Goal: Task Accomplishment & Management: Complete application form

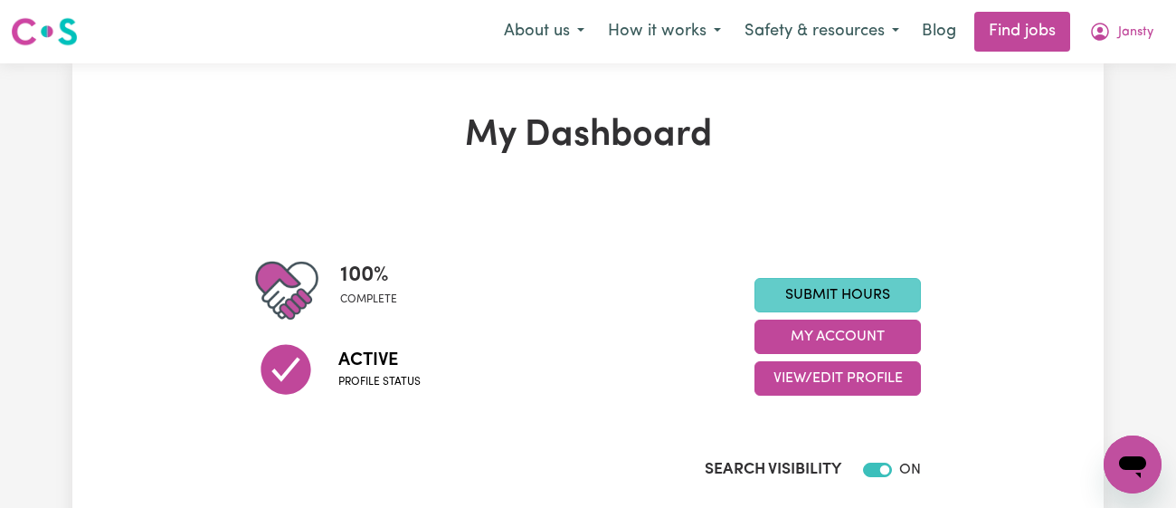
click at [867, 284] on link "Submit Hours" at bounding box center [838, 295] width 166 height 34
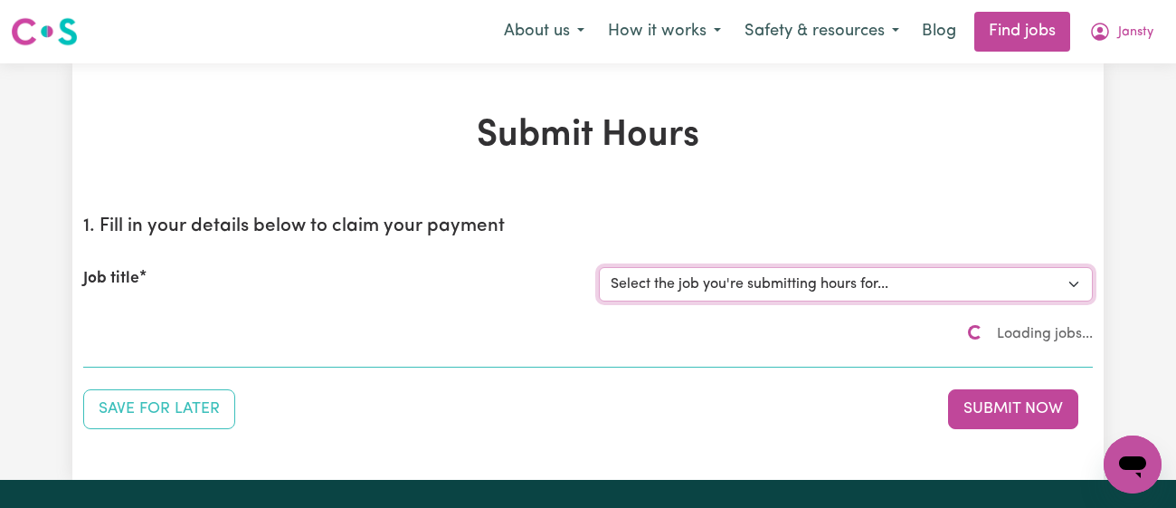
click at [867, 284] on select "Select the job you're submitting hours for..." at bounding box center [846, 284] width 494 height 34
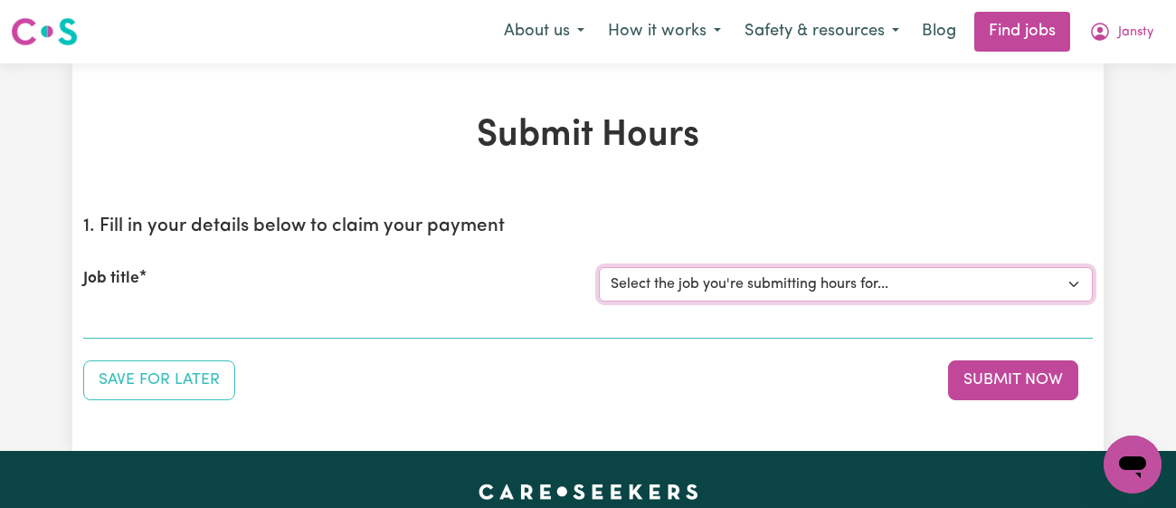
select select "11718"
click at [599, 267] on select "Select the job you're submitting hours for... [[PERSON_NAME]] [DEMOGRAPHIC_DATA…" at bounding box center [846, 284] width 494 height 34
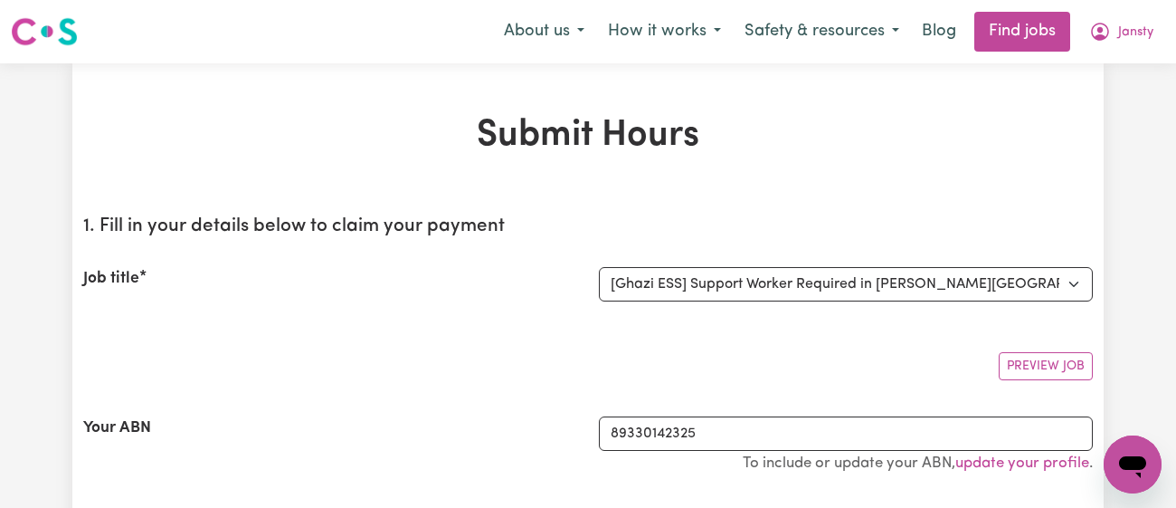
click at [521, 254] on div "Job title Select the job you're submitting hours for... [[PERSON_NAME]] [DEMOGR…" at bounding box center [588, 284] width 1010 height 78
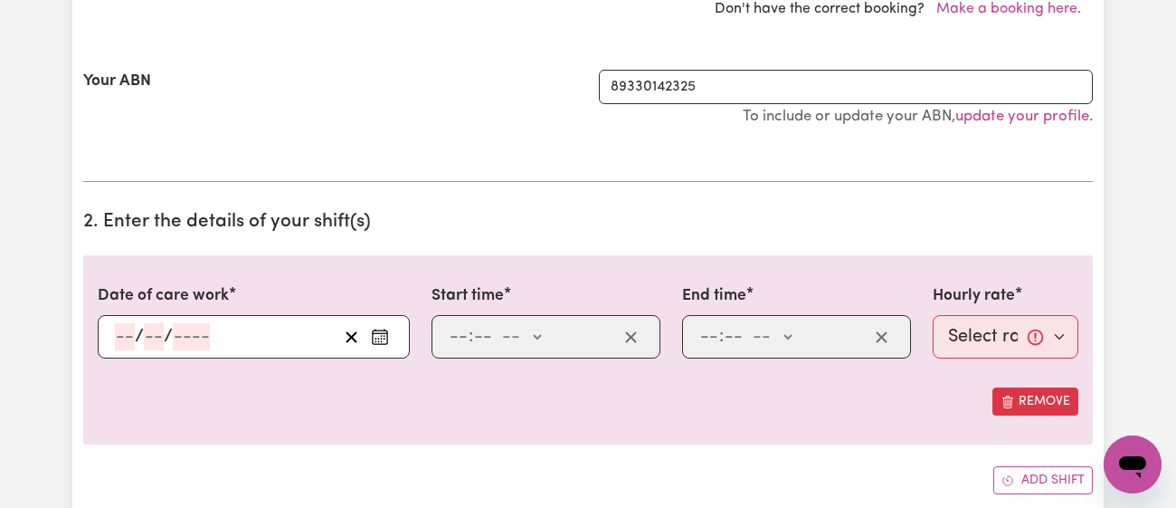
scroll to position [463, 0]
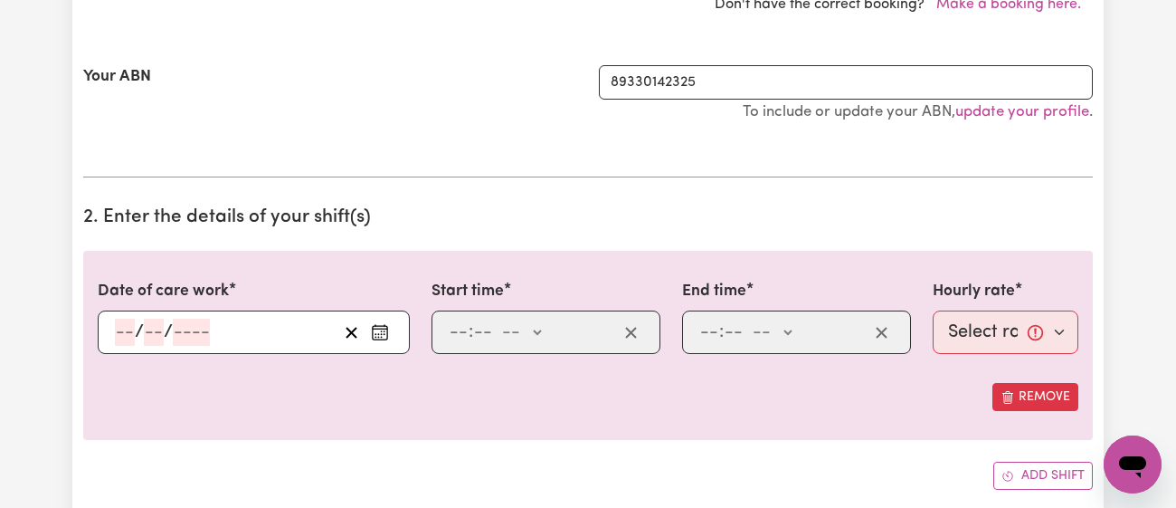
click at [381, 330] on circle "Enter the date of care work" at bounding box center [382, 331] width 2 height 2
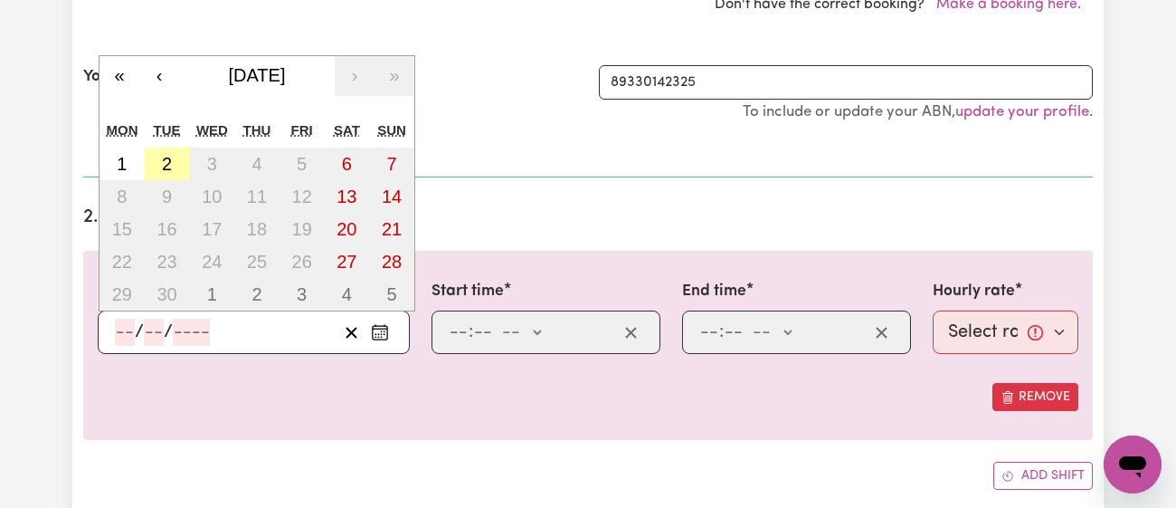
click at [179, 166] on button "2" at bounding box center [167, 163] width 45 height 33
type input "[DATE]"
type input "2"
type input "9"
type input "2025"
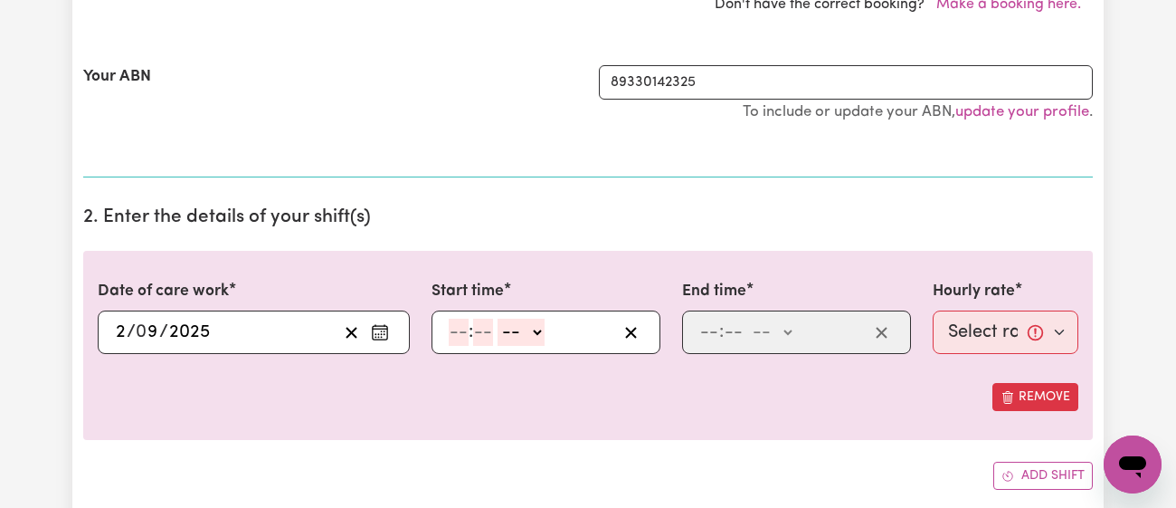
click at [452, 329] on input "number" at bounding box center [459, 331] width 20 height 27
type input "11"
type input "00"
click at [517, 330] on select "-- am pm" at bounding box center [520, 331] width 47 height 27
select select "am"
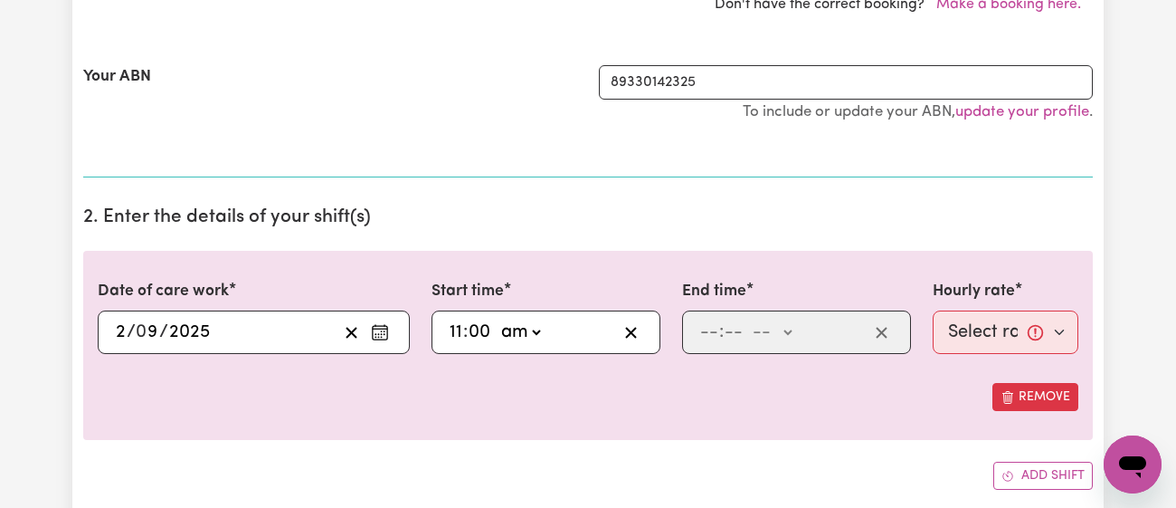
click at [497, 318] on select "-- am pm" at bounding box center [520, 331] width 47 height 27
type input "11:00"
type input "0"
click at [706, 335] on input "number" at bounding box center [709, 331] width 20 height 27
type input "1"
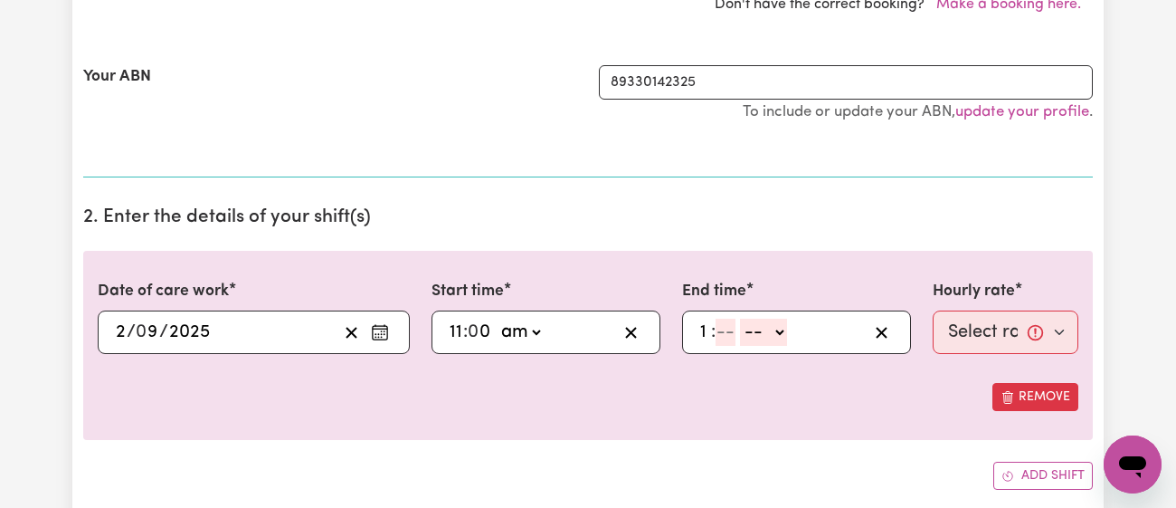
click at [727, 331] on input "number" at bounding box center [726, 331] width 20 height 27
type input "30"
click at [759, 328] on select "-- am pm" at bounding box center [766, 331] width 47 height 27
select select "pm"
click at [743, 318] on select "-- am pm" at bounding box center [766, 331] width 47 height 27
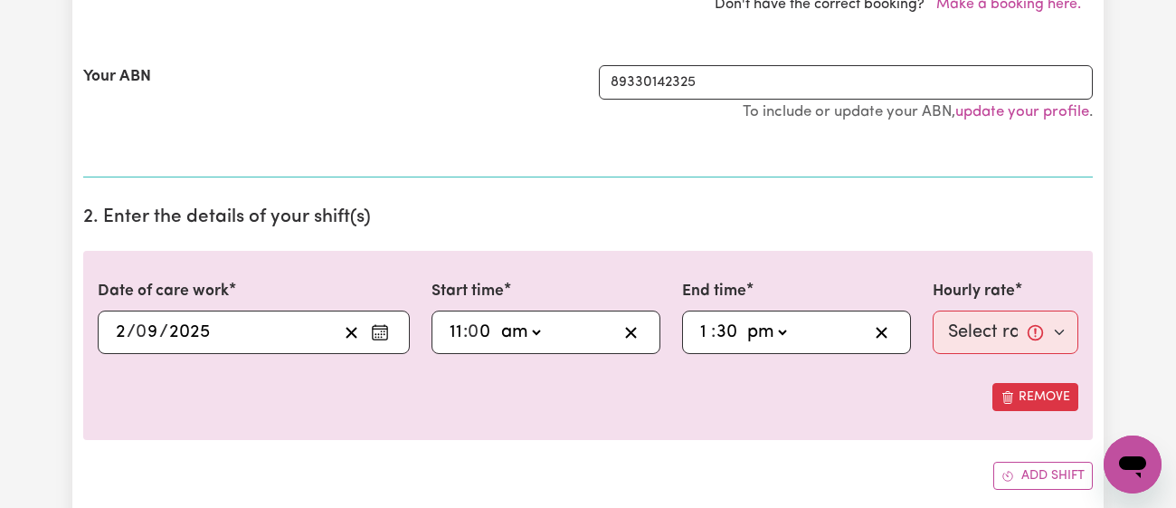
type input "13:30"
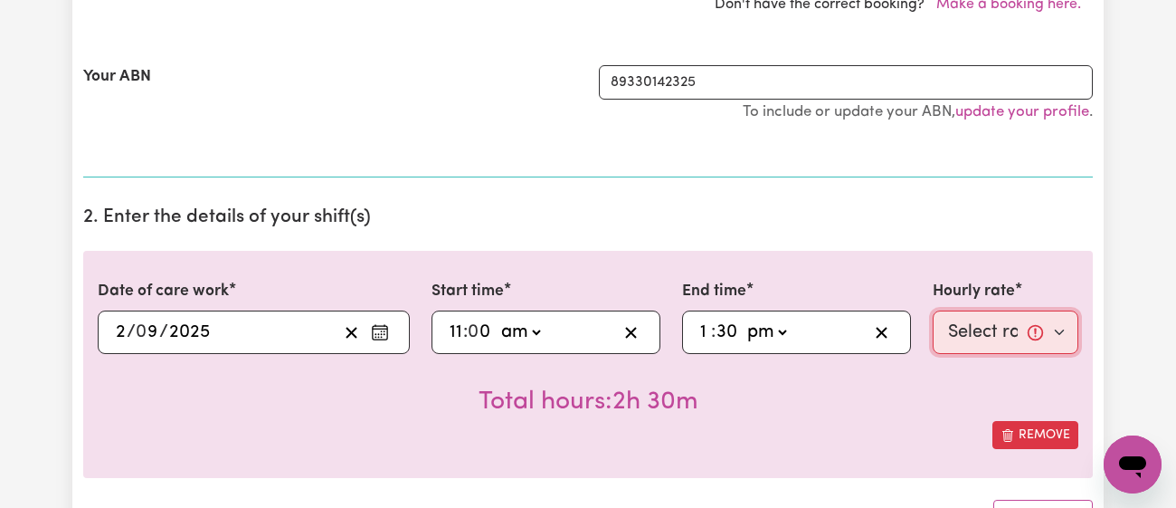
click at [985, 341] on select "Select rate... $43.00 (Weekday) $72.00 (Public Holiday)" at bounding box center [1006, 331] width 146 height 43
select select "43-Weekday"
click at [933, 310] on select "Select rate... $43.00 (Weekday) $72.00 (Public Holiday)" at bounding box center [1006, 331] width 146 height 43
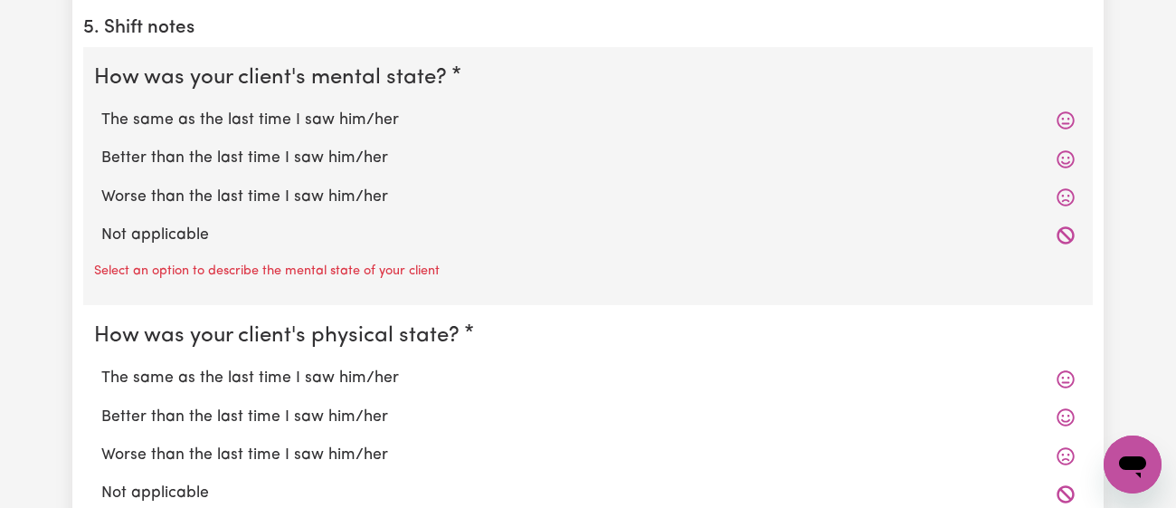
scroll to position [1464, 0]
click at [386, 125] on label "The same as the last time I saw him/her" at bounding box center [587, 121] width 973 height 24
click at [101, 109] on input "The same as the last time I saw him/her" at bounding box center [100, 109] width 1 height 1
radio input "true"
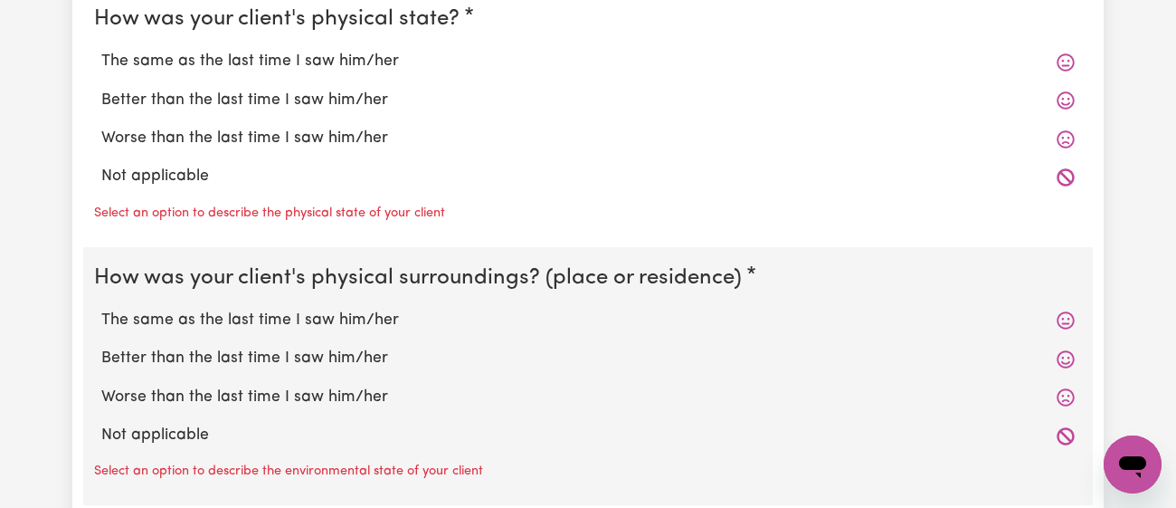
click at [397, 59] on label "The same as the last time I saw him/her" at bounding box center [587, 62] width 973 height 24
click at [101, 50] on input "The same as the last time I saw him/her" at bounding box center [100, 49] width 1 height 1
radio input "true"
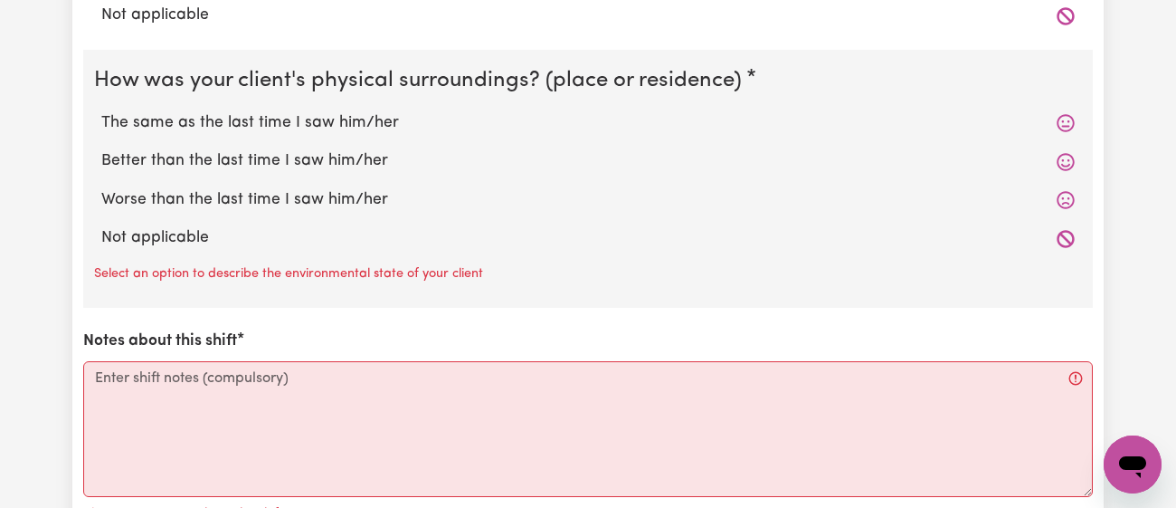
scroll to position [1905, 0]
click at [387, 118] on label "The same as the last time I saw him/her" at bounding box center [587, 124] width 973 height 24
click at [101, 112] on input "The same as the last time I saw him/her" at bounding box center [100, 111] width 1 height 1
radio input "true"
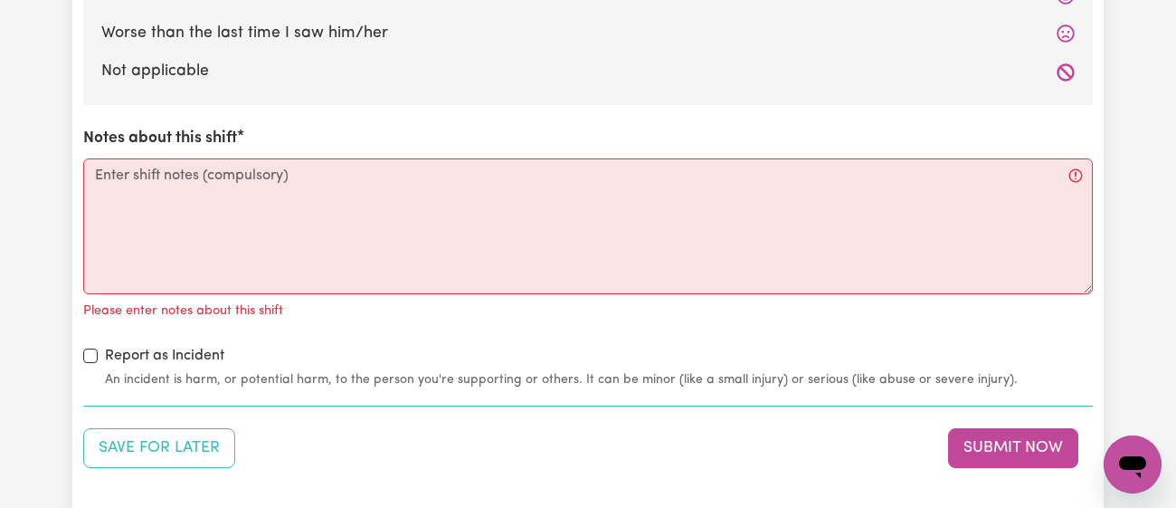
scroll to position [2075, 0]
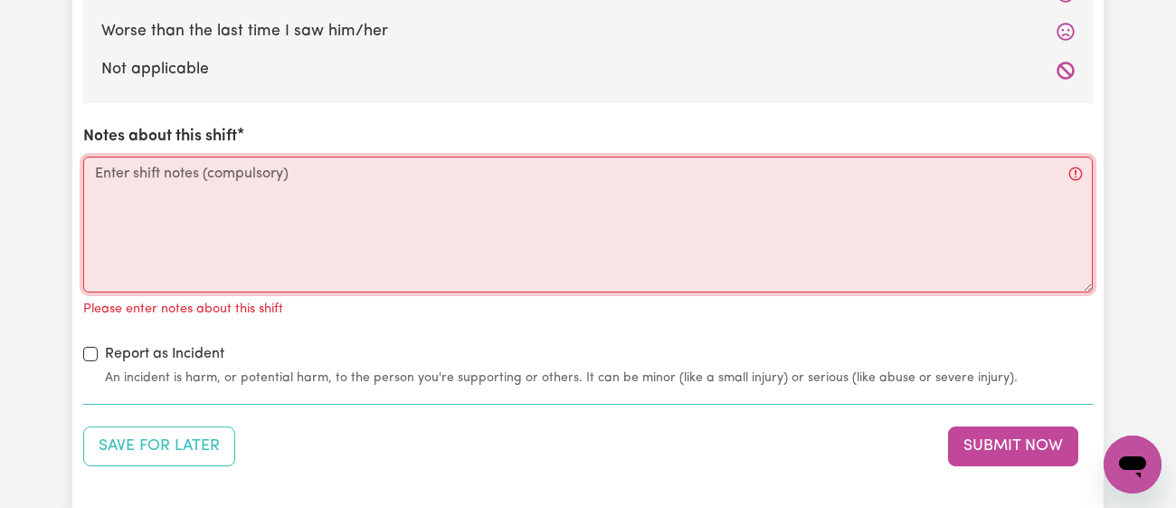
click at [402, 167] on textarea "Notes about this shift" at bounding box center [588, 225] width 1010 height 136
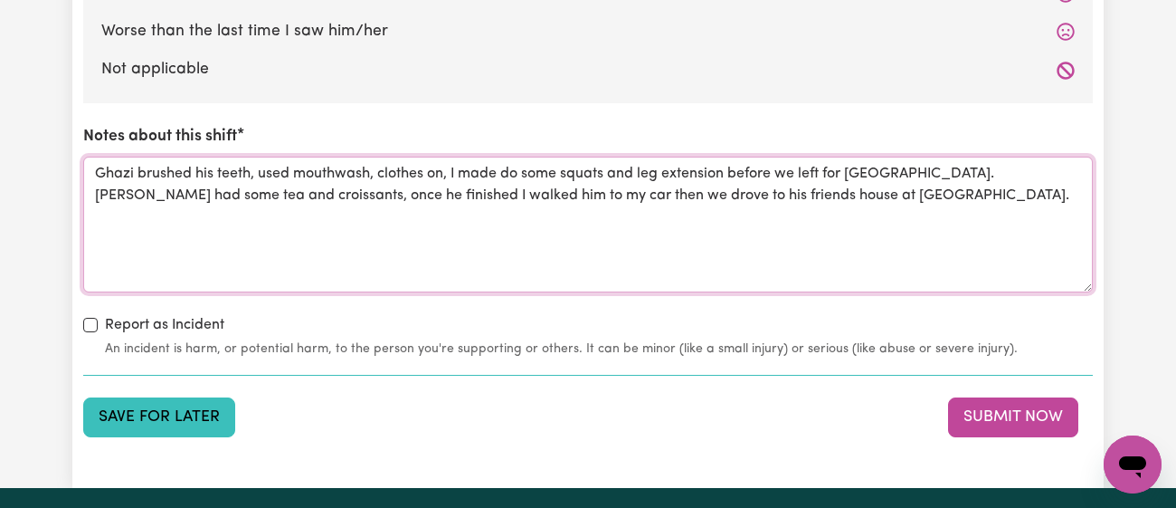
type textarea "Ghazi brushed his teeth, used mouthwash, clothes on, I made do some squats and …"
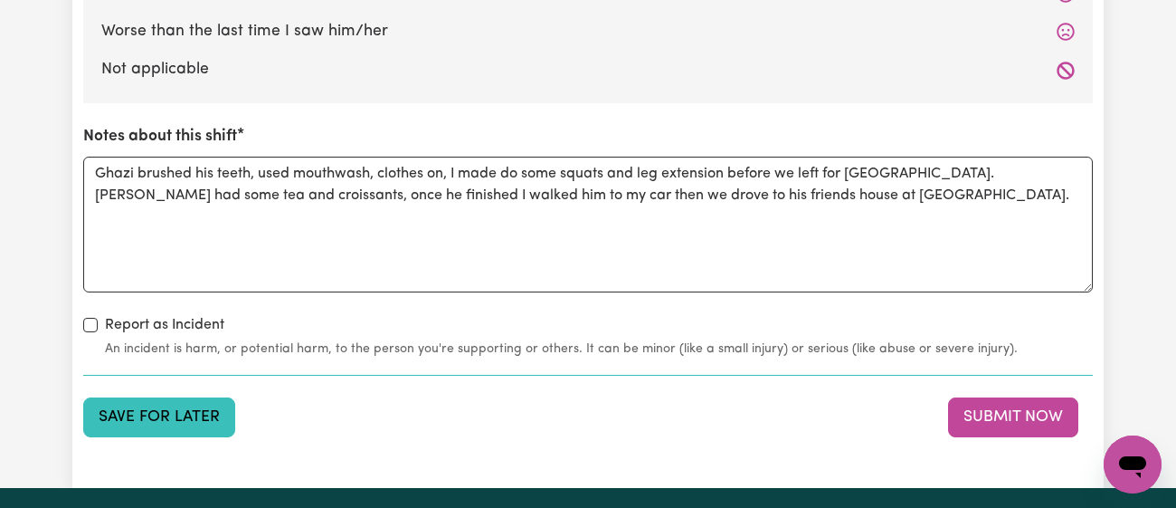
click at [214, 406] on button "Save for Later" at bounding box center [159, 417] width 152 height 40
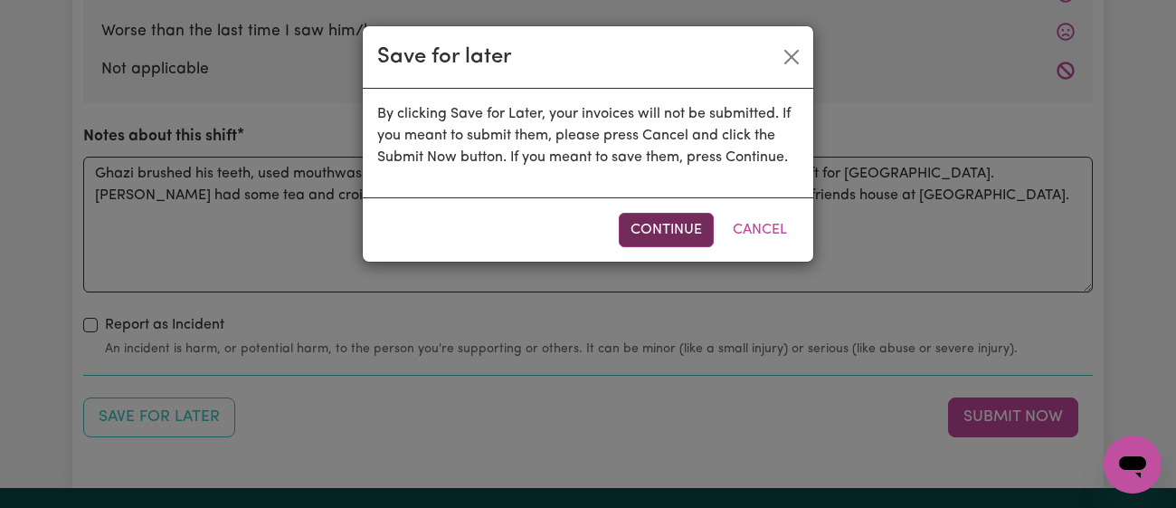
click at [658, 230] on button "Continue" at bounding box center [666, 230] width 95 height 34
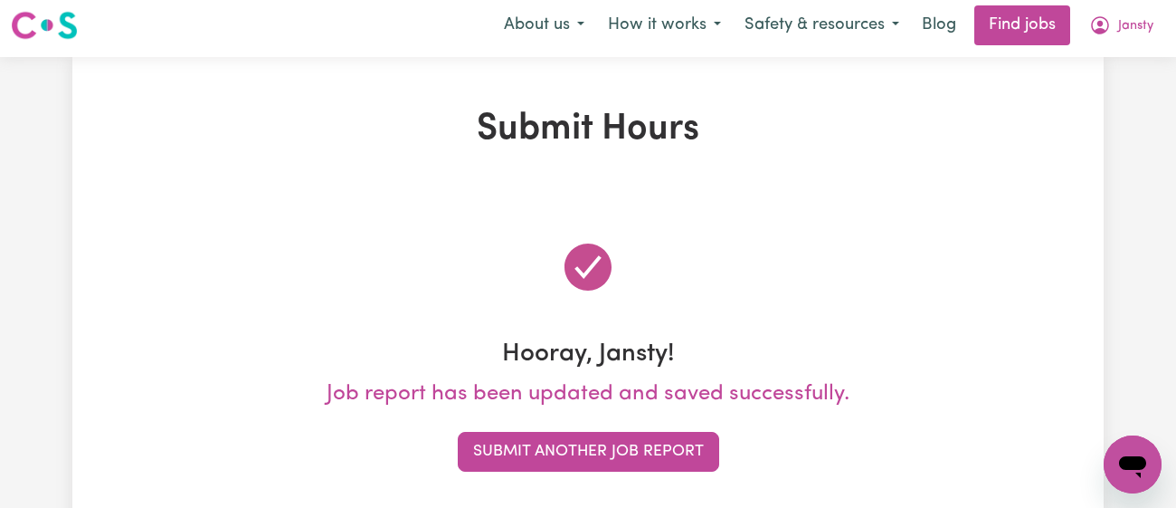
scroll to position [0, 0]
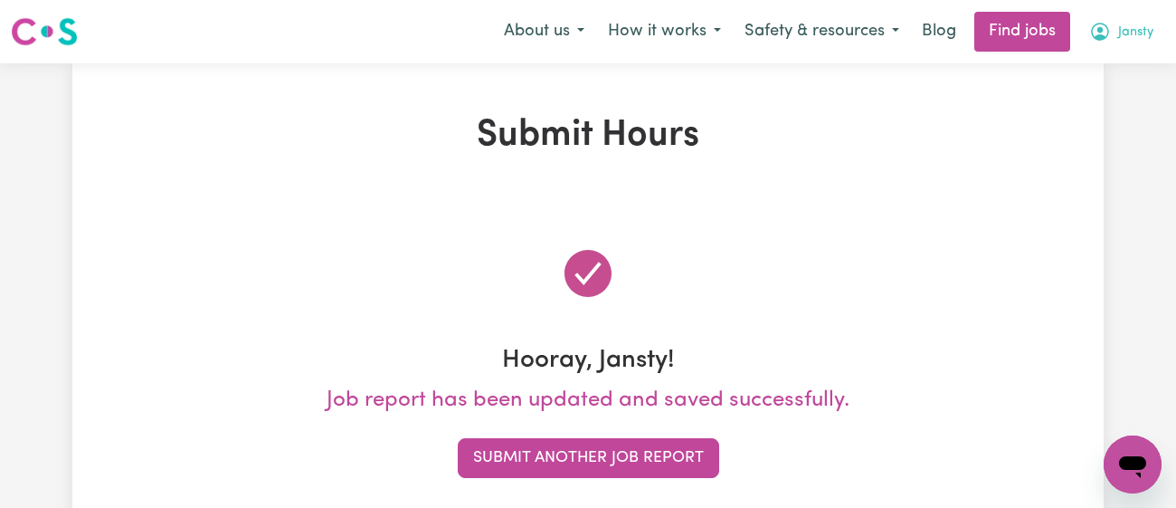
click at [1142, 49] on button "Jansty" at bounding box center [1122, 32] width 88 height 38
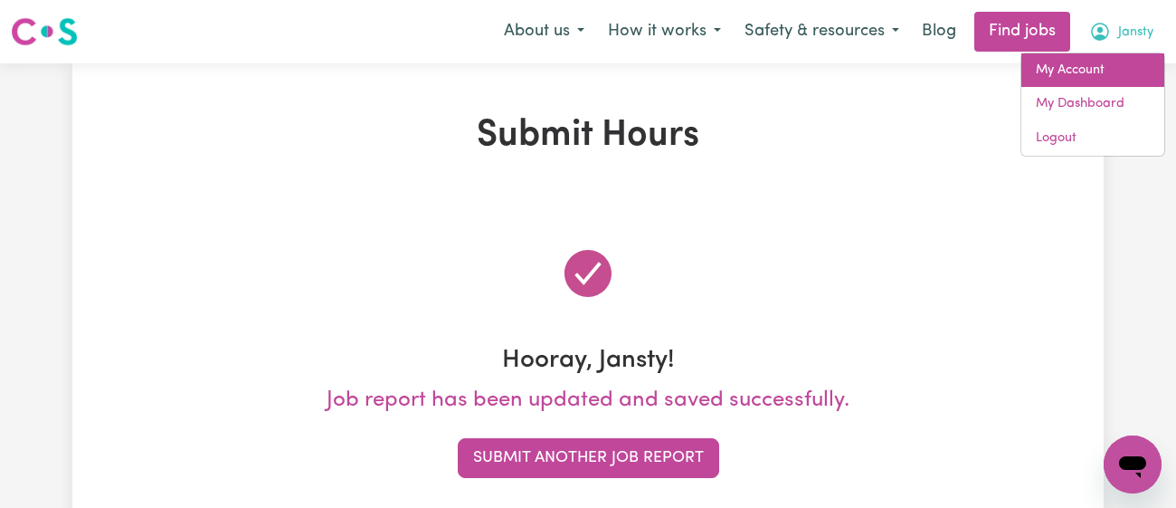
click at [1110, 71] on link "My Account" at bounding box center [1092, 70] width 143 height 34
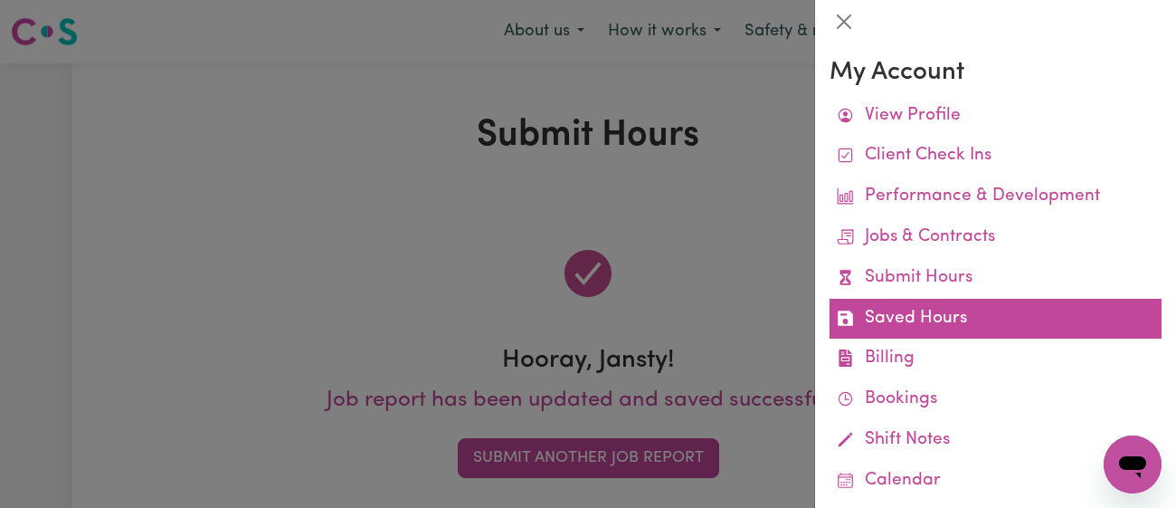
click at [924, 304] on link "Saved Hours" at bounding box center [996, 319] width 332 height 41
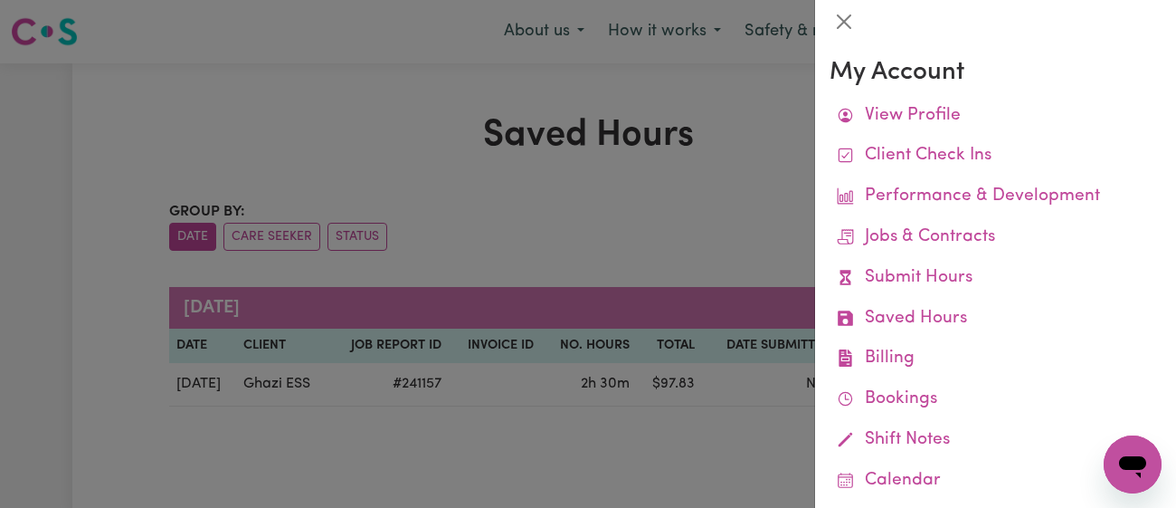
click at [717, 178] on div at bounding box center [588, 254] width 1176 height 508
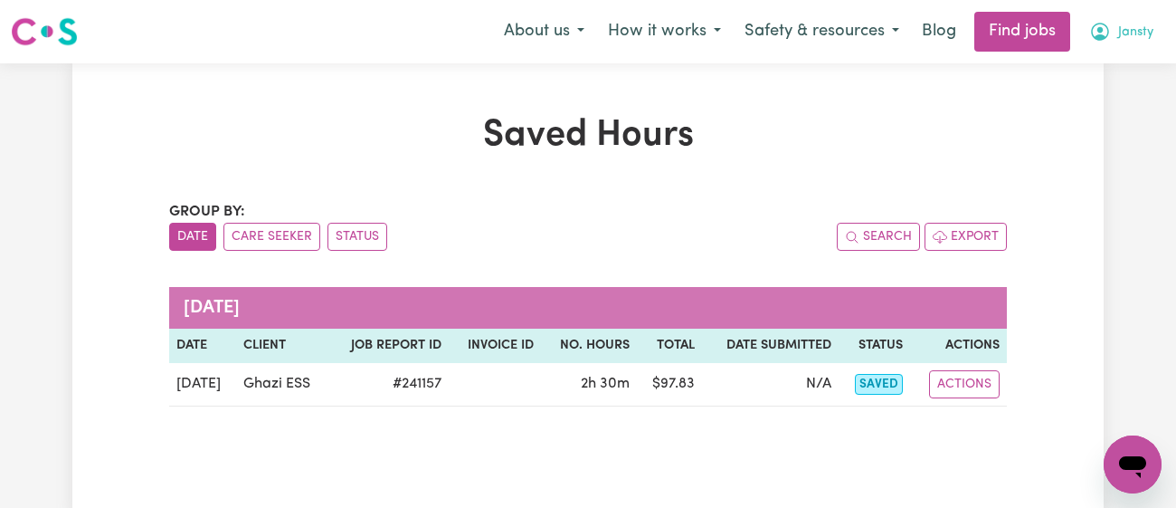
click at [1138, 33] on span "Jansty" at bounding box center [1135, 33] width 35 height 20
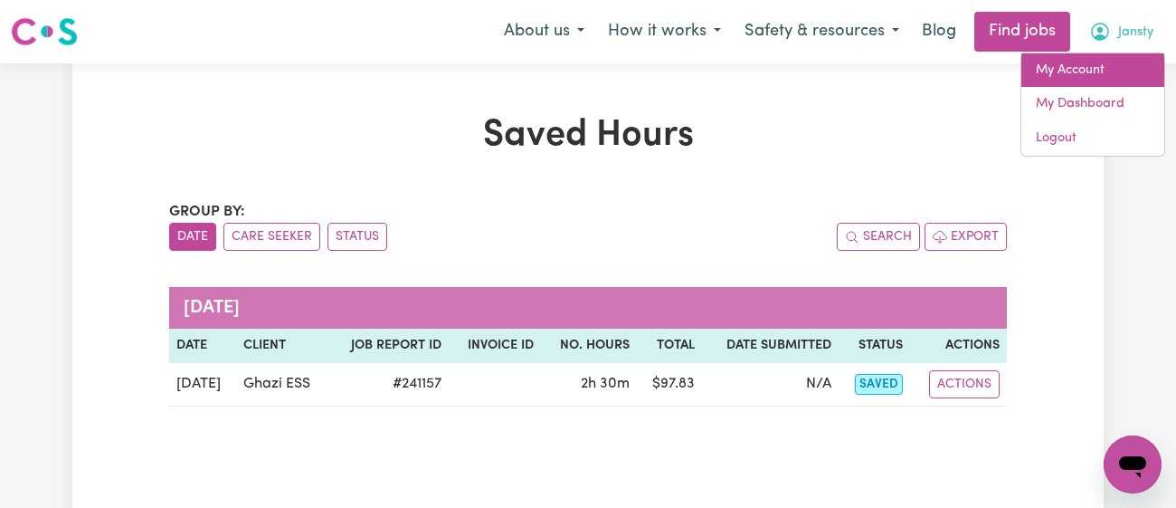
click at [1097, 69] on link "My Account" at bounding box center [1092, 70] width 143 height 34
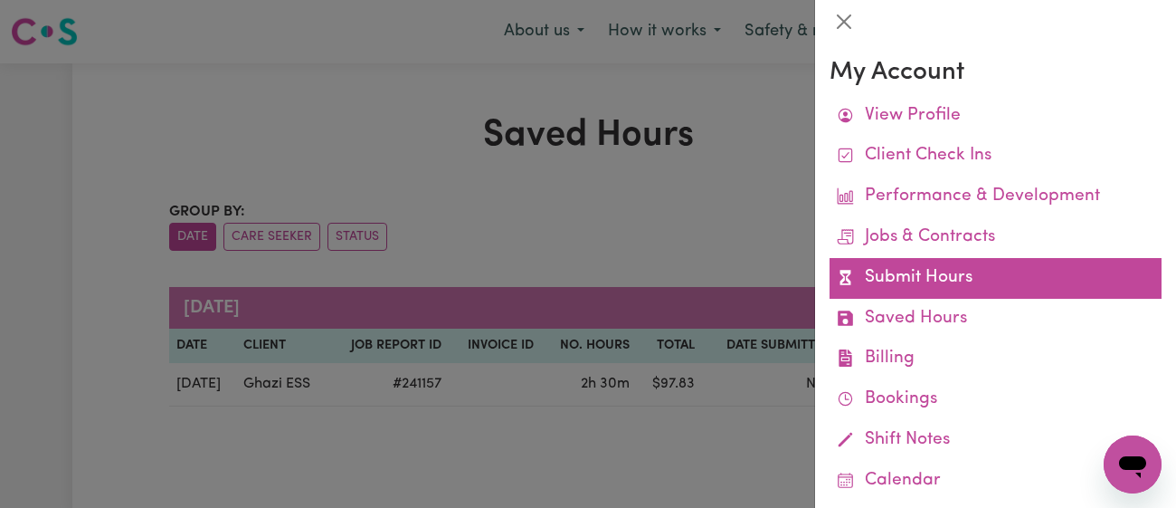
click at [951, 271] on link "Submit Hours" at bounding box center [996, 278] width 332 height 41
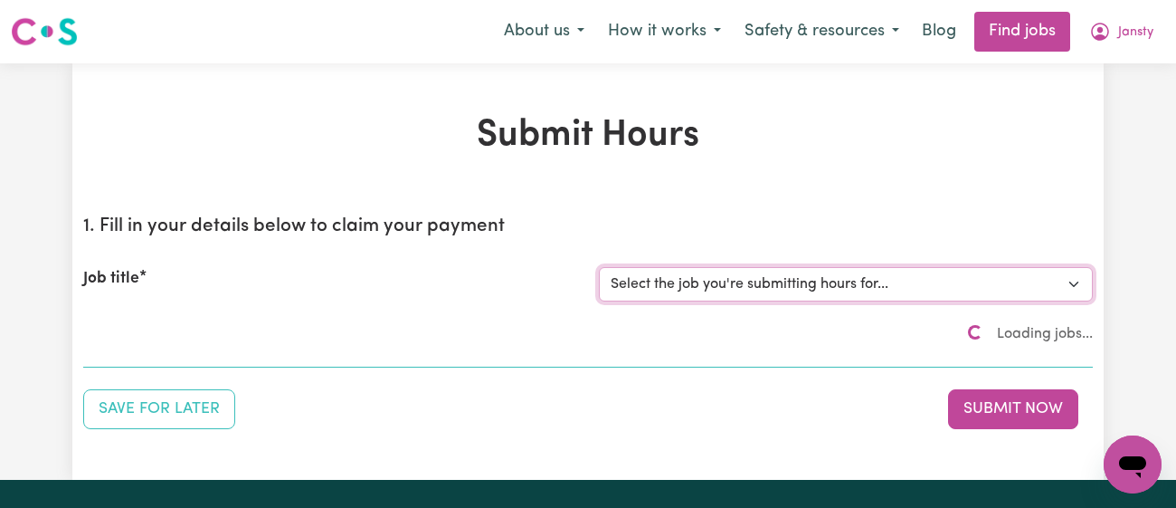
click at [788, 272] on select "Select the job you're submitting hours for... [[PERSON_NAME]] [DEMOGRAPHIC_DATA…" at bounding box center [846, 284] width 494 height 34
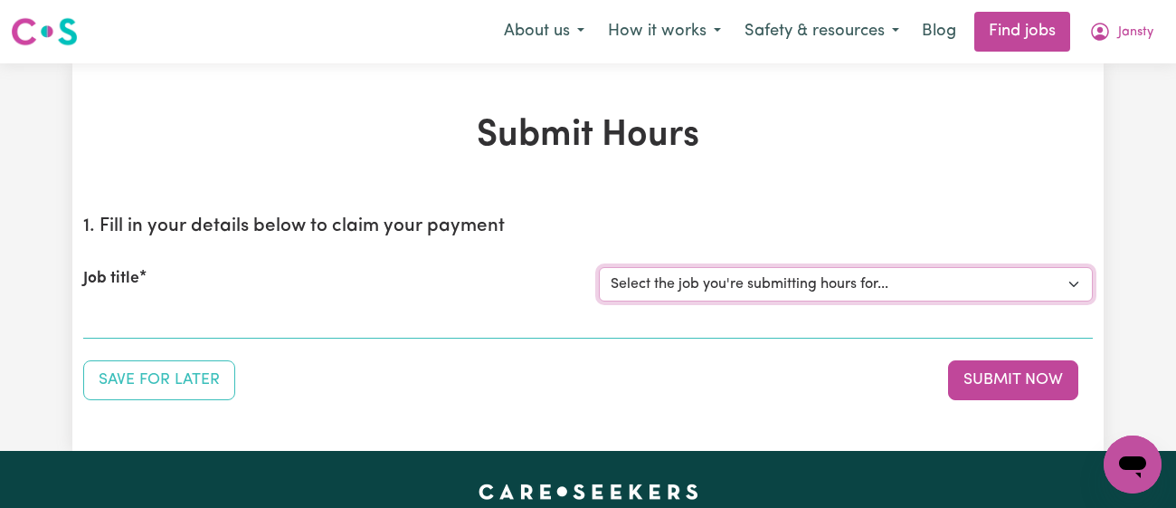
select select "11718"
click at [599, 267] on select "Select the job you're submitting hours for... [[PERSON_NAME]] [DEMOGRAPHIC_DATA…" at bounding box center [846, 284] width 494 height 34
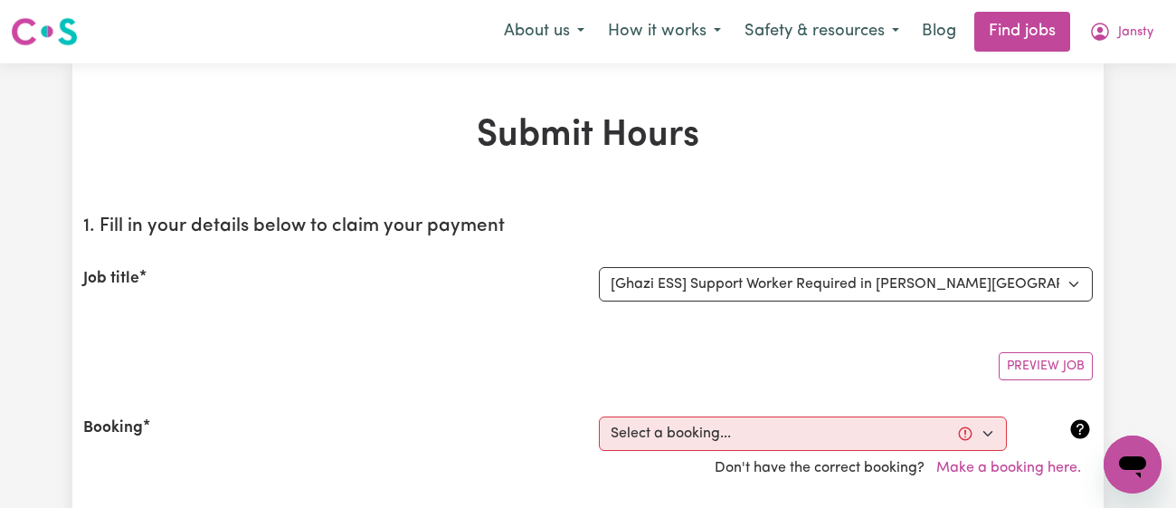
click at [459, 201] on section "1. Fill in your details below to claim your payment Job title Select the job yo…" at bounding box center [588, 421] width 1010 height 440
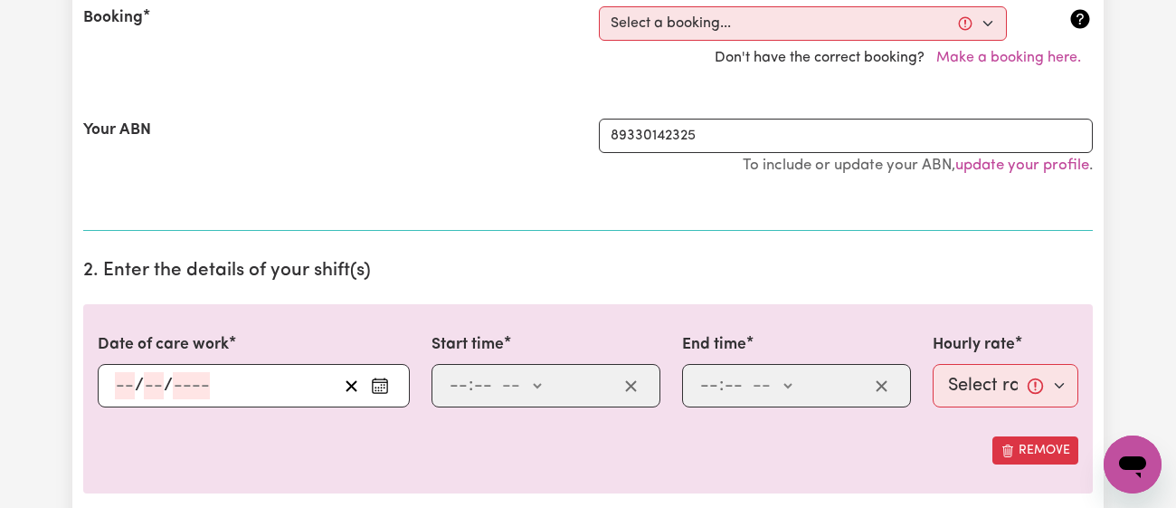
scroll to position [413, 0]
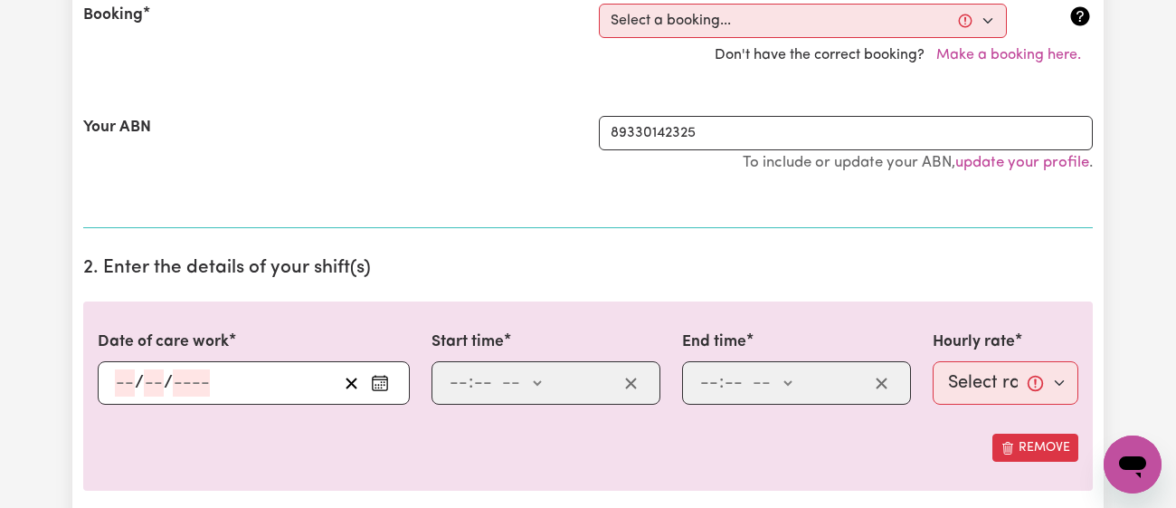
click at [382, 387] on rect "Enter the date of care work" at bounding box center [380, 383] width 14 height 14
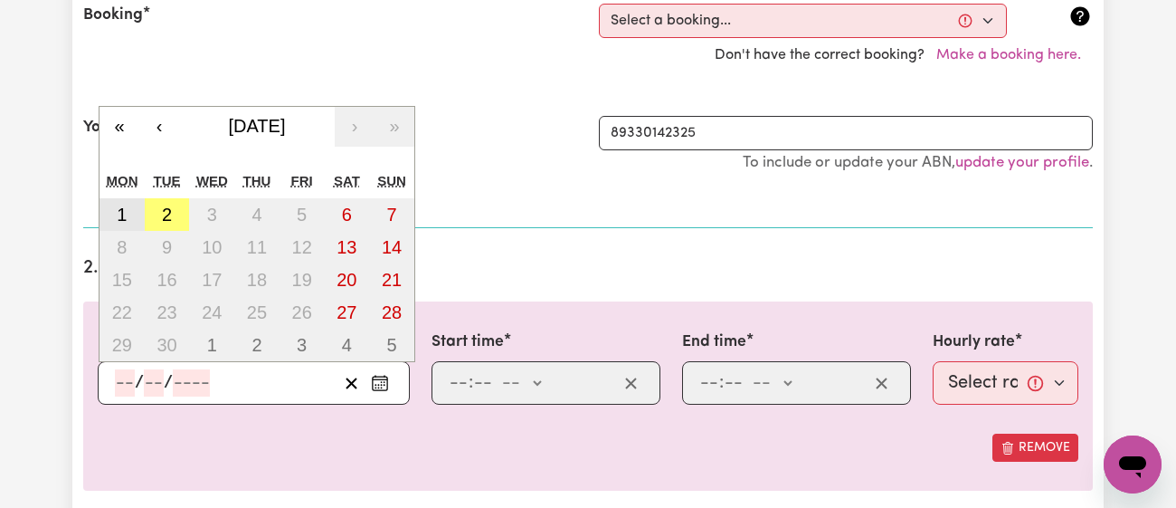
click at [128, 215] on button "1" at bounding box center [122, 214] width 45 height 33
type input "[DATE]"
type input "1"
type input "9"
type input "2025"
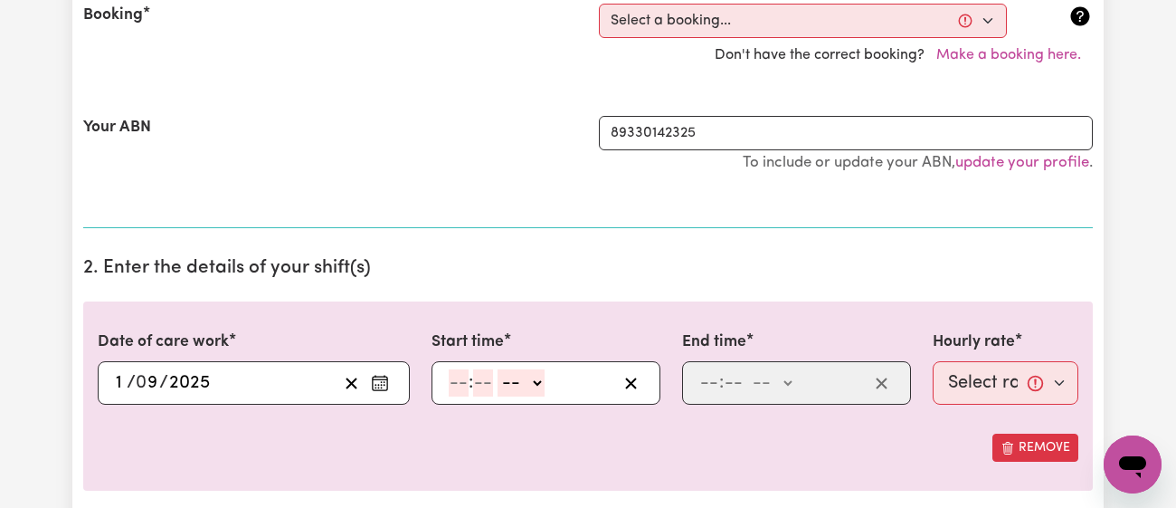
click at [461, 375] on input "number" at bounding box center [459, 382] width 20 height 27
type input "11"
type input "00"
click at [540, 383] on select "-- am pm" at bounding box center [520, 382] width 47 height 27
select select "am"
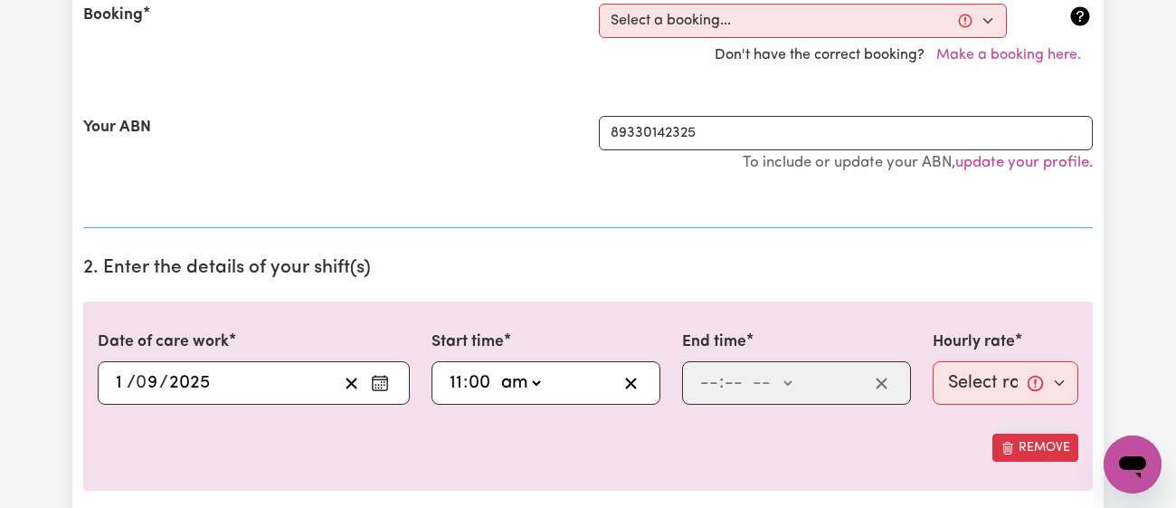
click at [497, 369] on select "-- am pm" at bounding box center [520, 382] width 47 height 27
type input "11:00"
type input "0"
click at [699, 385] on input "number" at bounding box center [709, 382] width 20 height 27
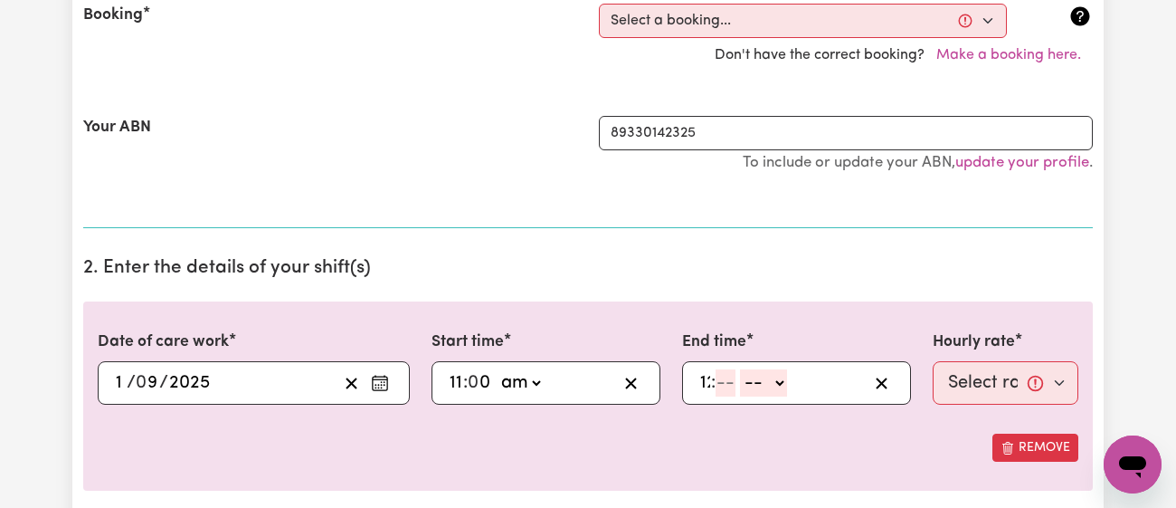
type input "12"
type input "00"
click at [774, 385] on select "-- am pm" at bounding box center [774, 382] width 47 height 27
select select "pm"
click at [751, 369] on select "-- am pm" at bounding box center [774, 382] width 47 height 27
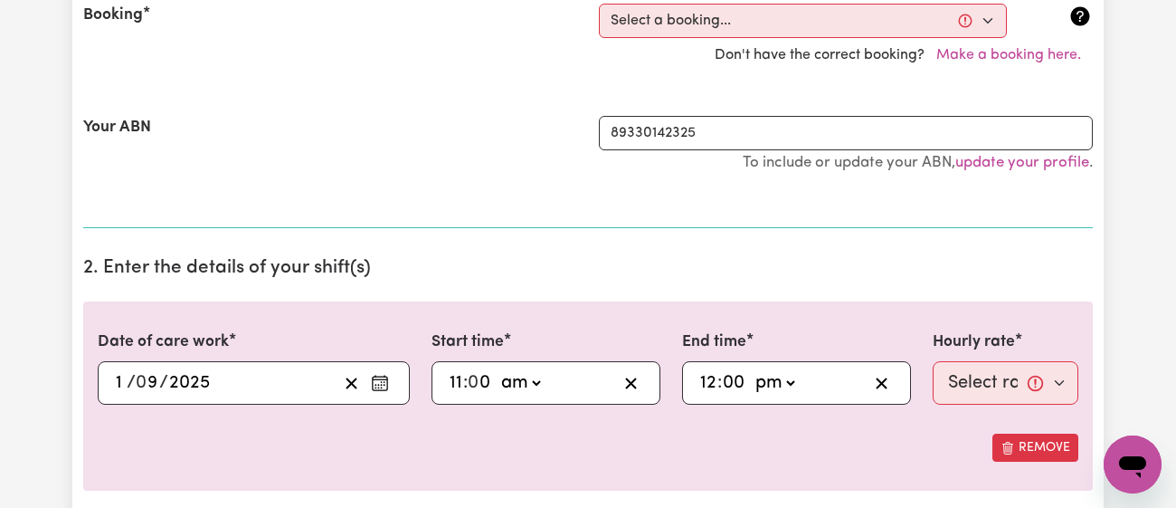
type input "12:00"
type input "0"
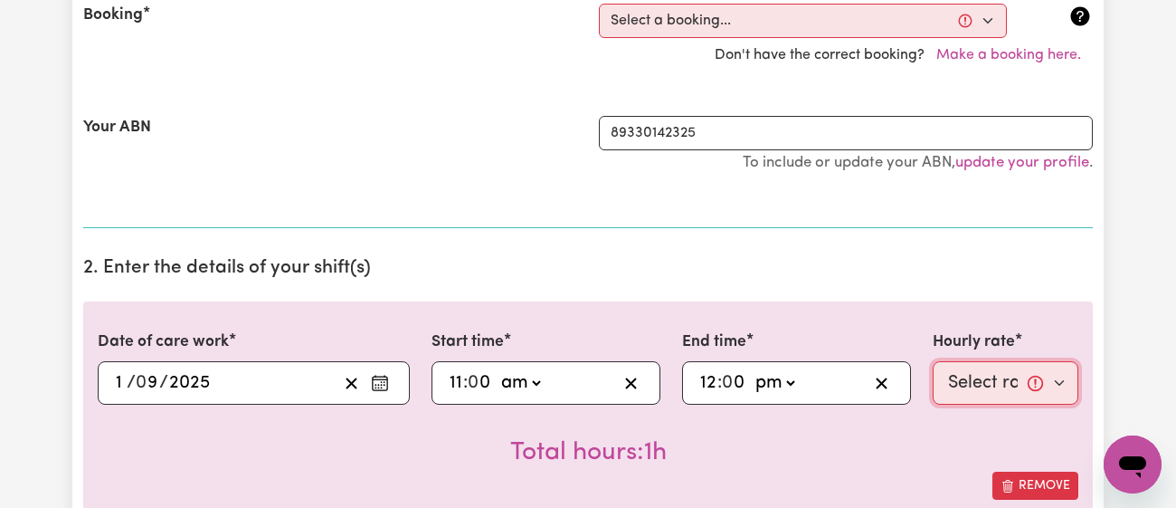
click at [967, 399] on select "Select rate... $43.00 (Weekday) $72.00 (Public Holiday)" at bounding box center [1006, 382] width 146 height 43
click at [1001, 368] on select "Select rate... $43.00 (Weekday) $72.00 (Public Holiday)" at bounding box center [1006, 382] width 146 height 43
select select "43-Weekday"
click at [933, 361] on select "Select rate... $43.00 (Weekday) $72.00 (Public Holiday)" at bounding box center [1006, 382] width 146 height 43
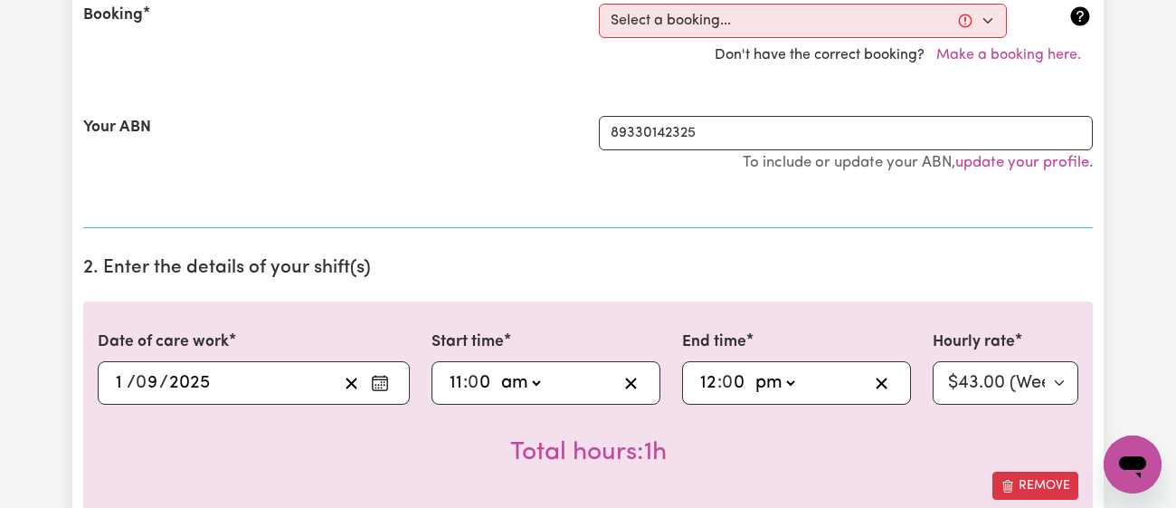
click at [745, 312] on div "Date of care work [DATE] 1 / 0 9 / 2025 « ‹ [DATE] › » Mon Tue Wed Thu Fri Sat …" at bounding box center [588, 414] width 1010 height 227
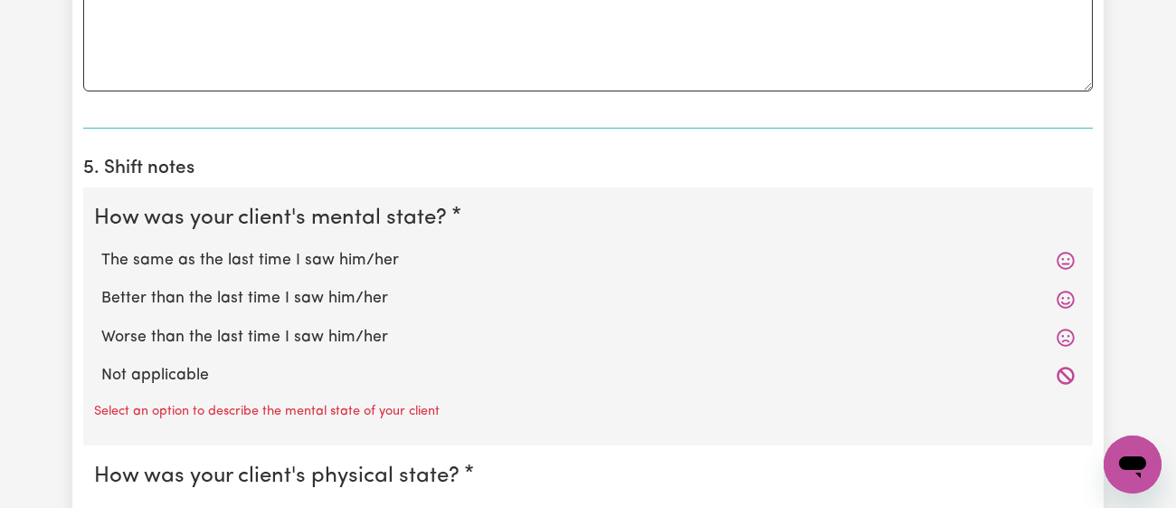
scroll to position [1331, 0]
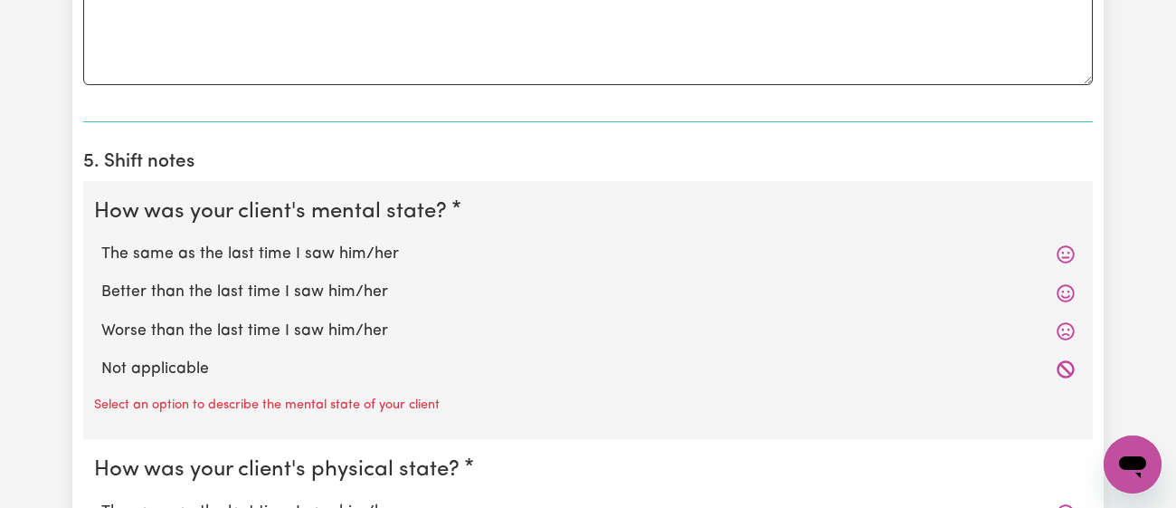
click at [358, 252] on label "The same as the last time I saw him/her" at bounding box center [587, 254] width 973 height 24
click at [101, 242] on input "The same as the last time I saw him/her" at bounding box center [100, 242] width 1 height 1
radio input "true"
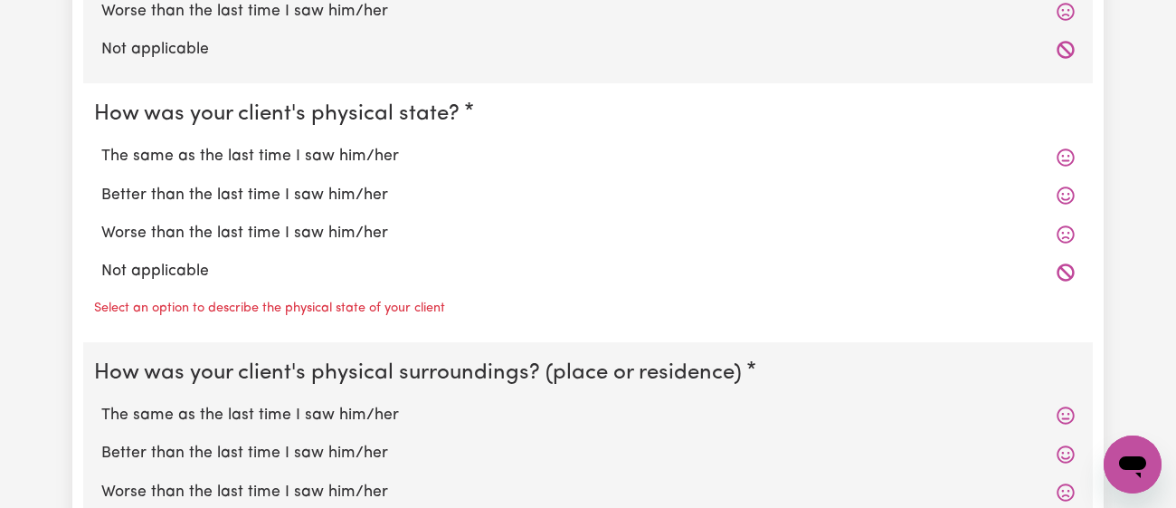
scroll to position [1649, 0]
click at [395, 186] on label "Better than the last time I saw him/her" at bounding box center [587, 197] width 973 height 24
click at [101, 185] on input "Better than the last time I saw him/her" at bounding box center [100, 184] width 1 height 1
radio input "true"
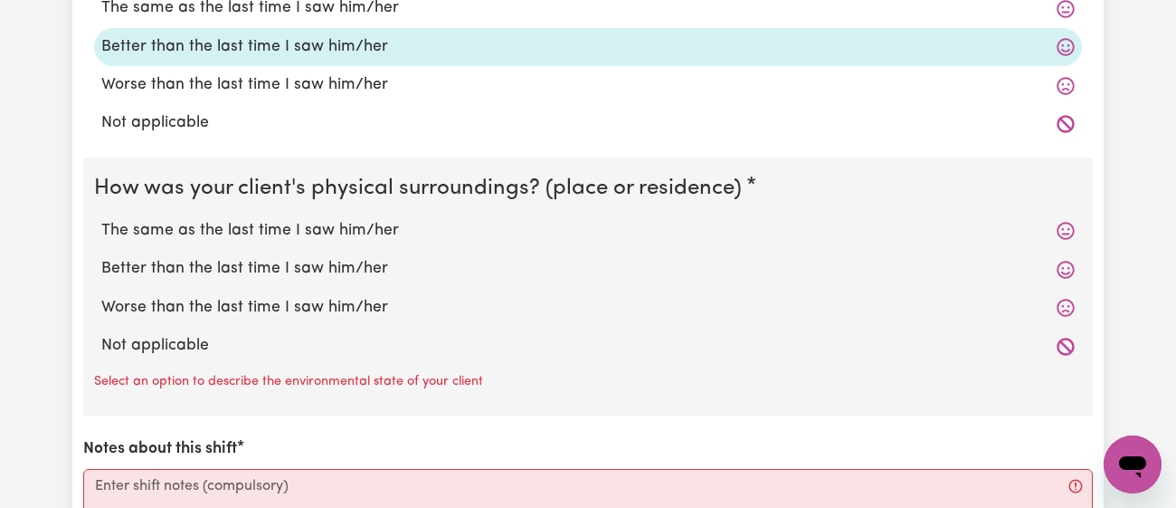
scroll to position [1799, 0]
click at [359, 263] on label "Better than the last time I saw him/her" at bounding box center [587, 269] width 973 height 24
click at [101, 257] on input "Better than the last time I saw him/her" at bounding box center [100, 256] width 1 height 1
radio input "true"
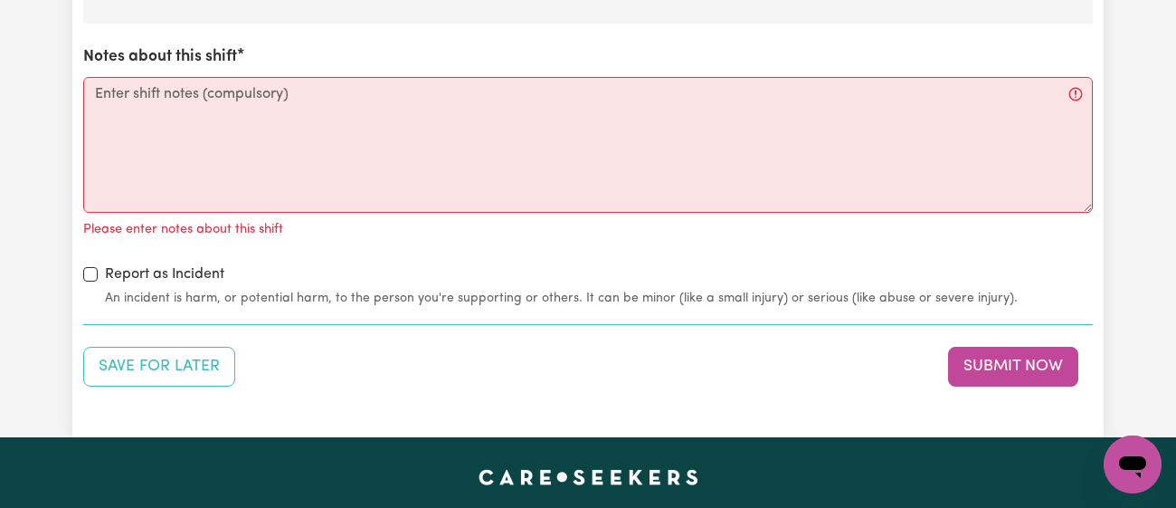
scroll to position [2152, 0]
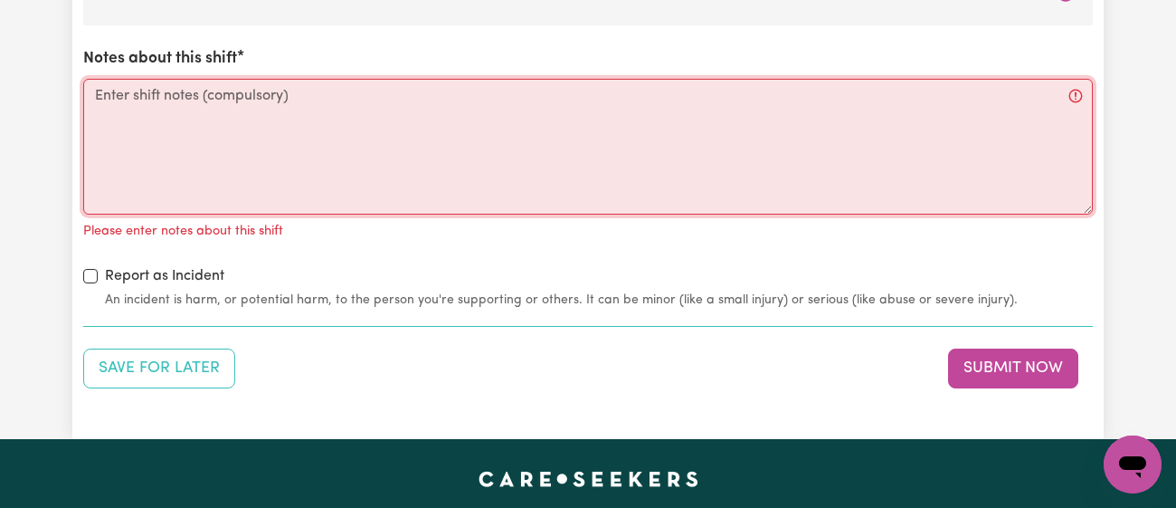
click at [505, 143] on textarea "Notes about this shift" at bounding box center [588, 147] width 1010 height 136
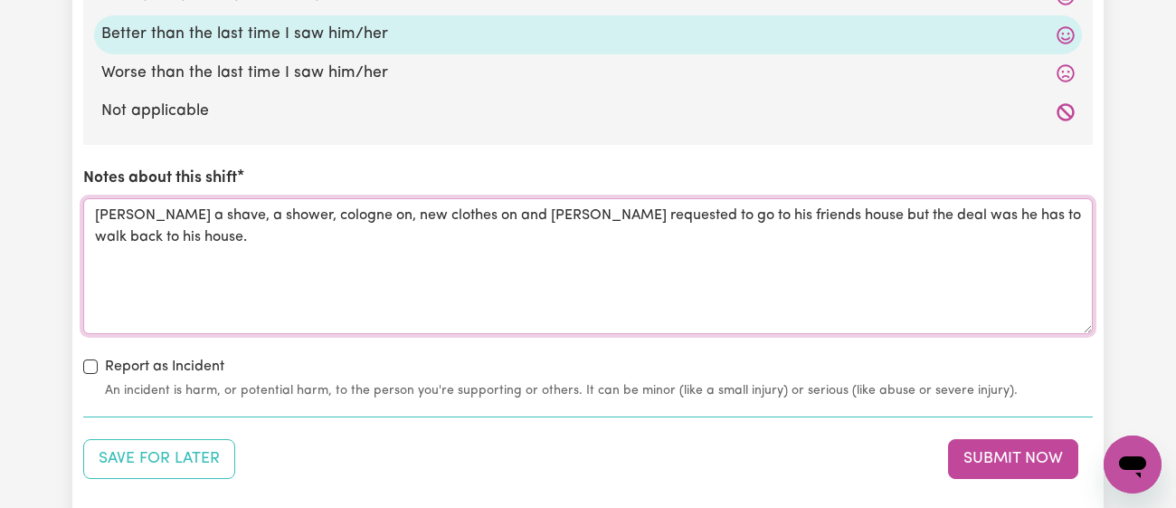
scroll to position [2031, 0]
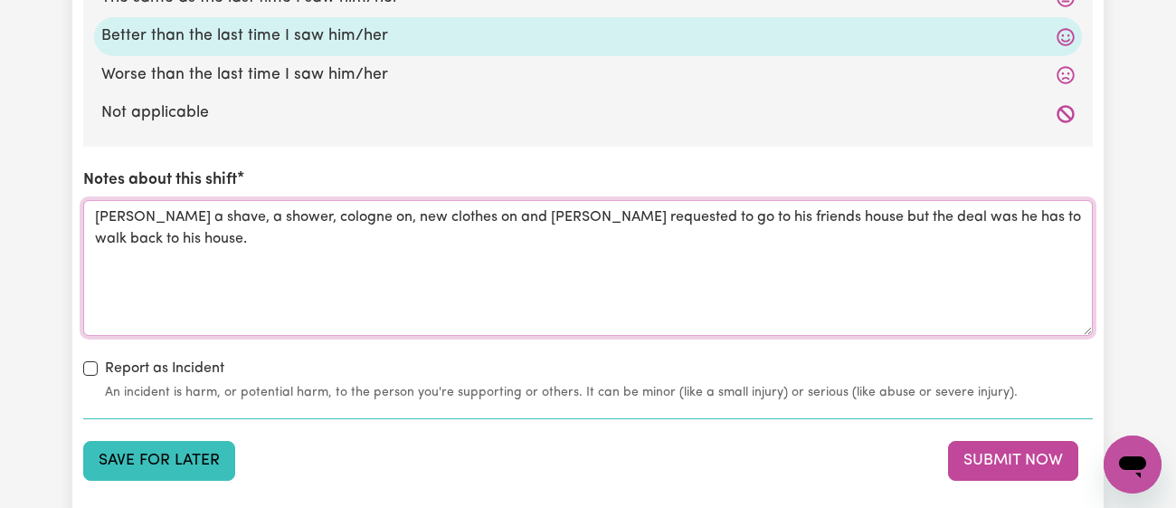
type textarea "[PERSON_NAME] a shave, a shower, cologne on, new clothes on and [PERSON_NAME] r…"
click at [195, 451] on button "Save for Later" at bounding box center [159, 461] width 152 height 40
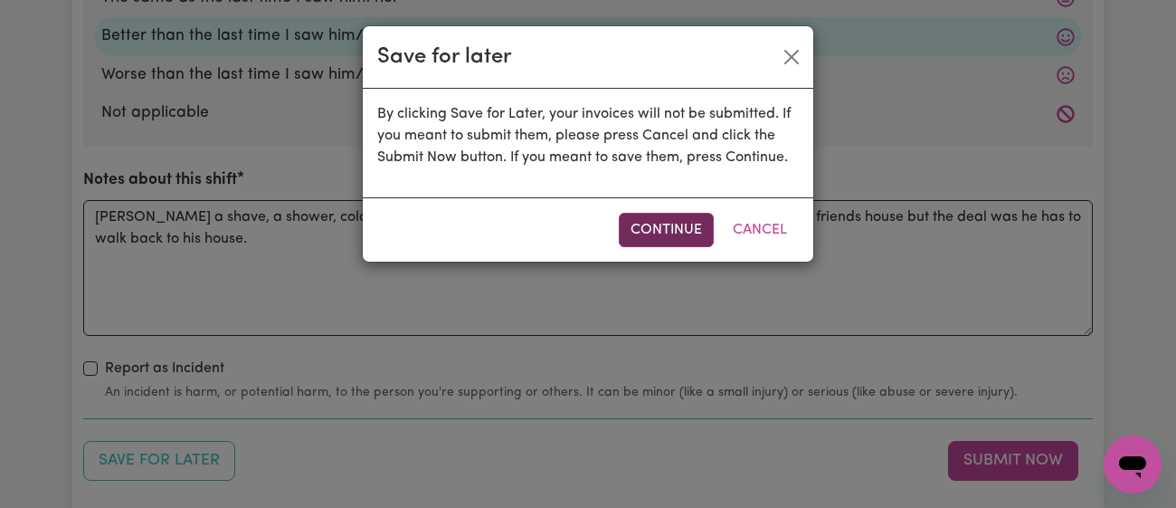
click at [653, 243] on button "Continue" at bounding box center [666, 230] width 95 height 34
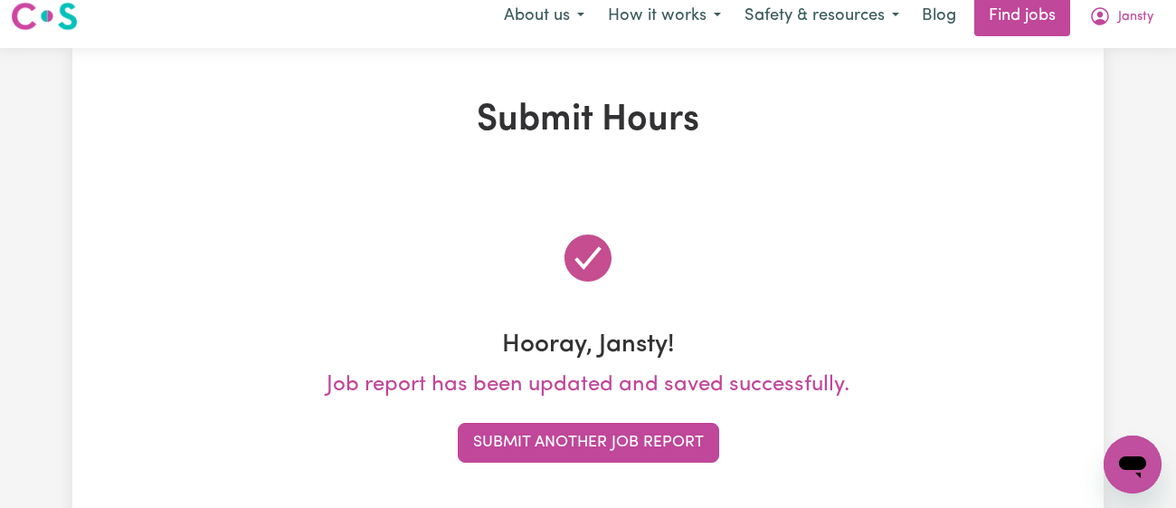
scroll to position [0, 0]
